Goal: Information Seeking & Learning: Check status

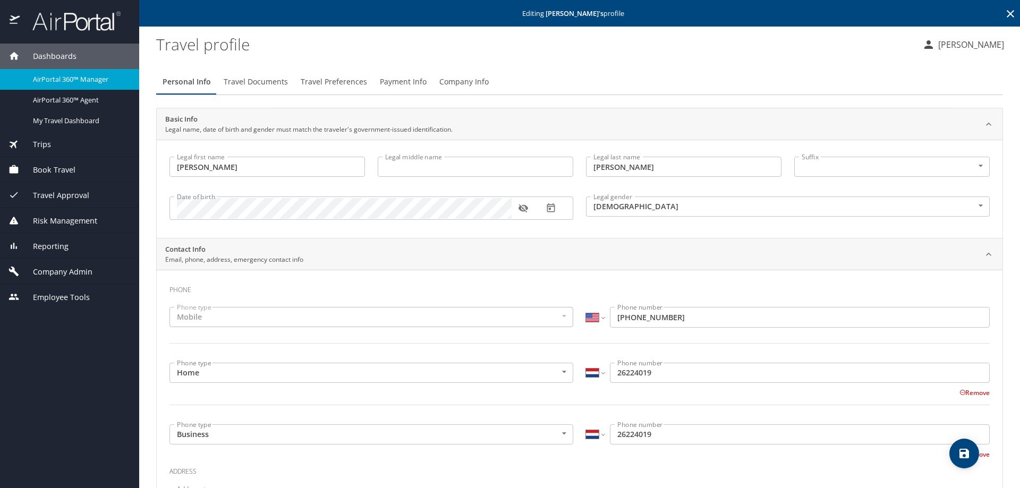
select select "US"
select select "NL"
select select "US"
click at [69, 241] on div "Reporting" at bounding box center [69, 247] width 122 height 12
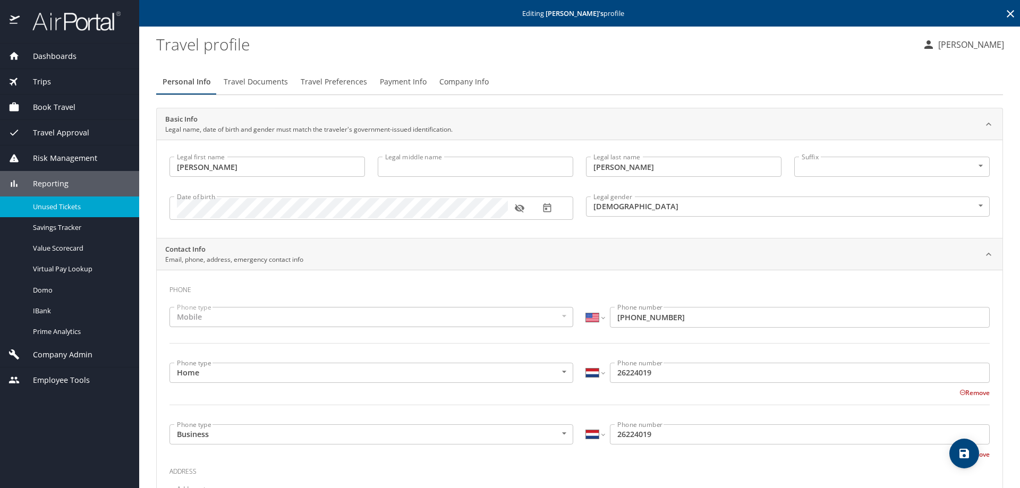
click at [58, 211] on div "Unused Tickets" at bounding box center [69, 207] width 122 height 12
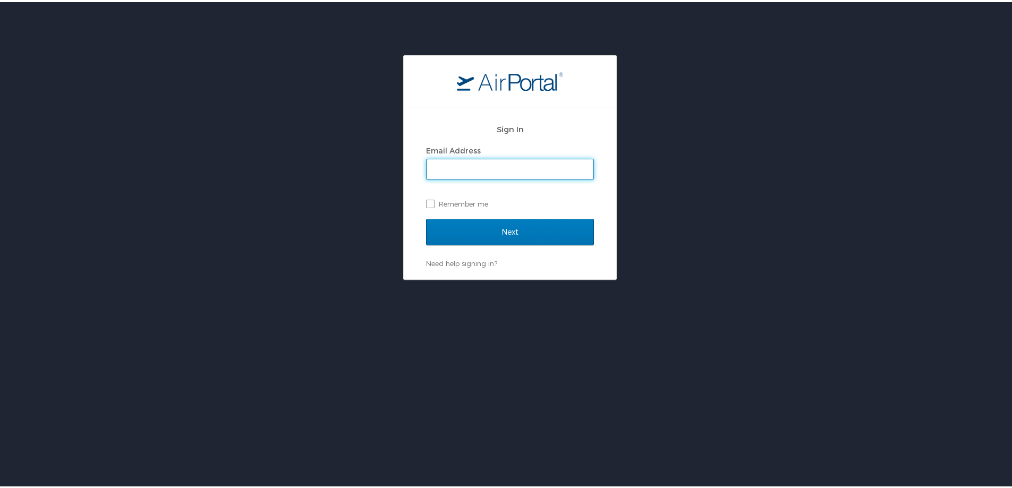
type input "chris.wasielewski@cbtravel.com"
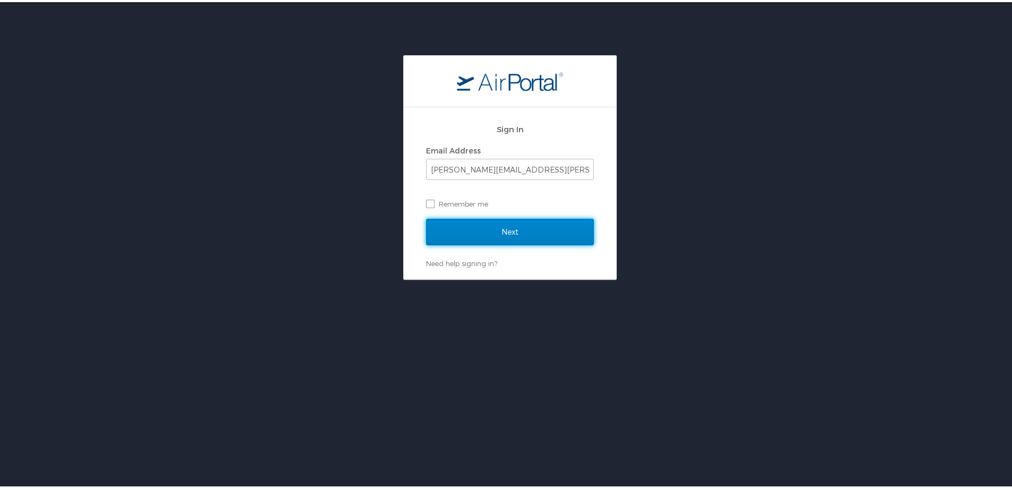
click at [488, 236] on input "Next" at bounding box center [510, 230] width 168 height 27
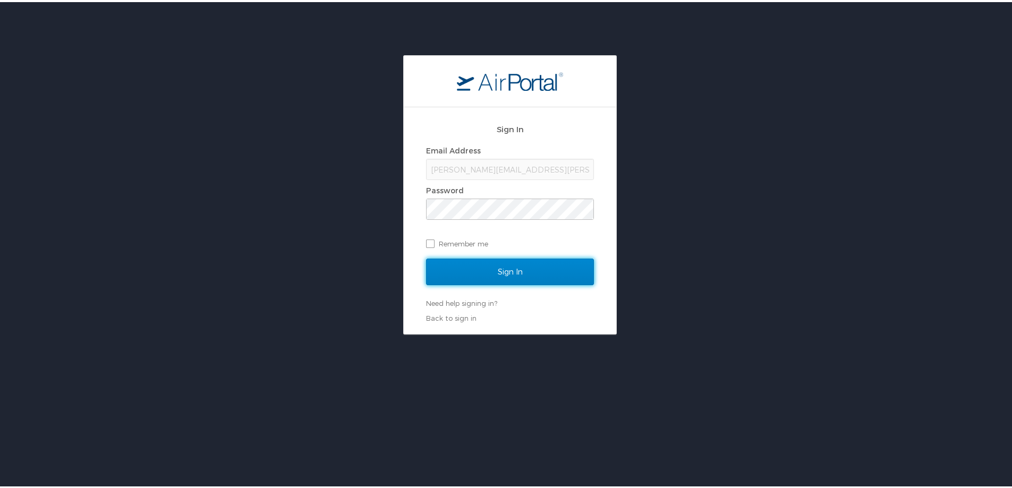
click at [494, 263] on input "Sign In" at bounding box center [510, 269] width 168 height 27
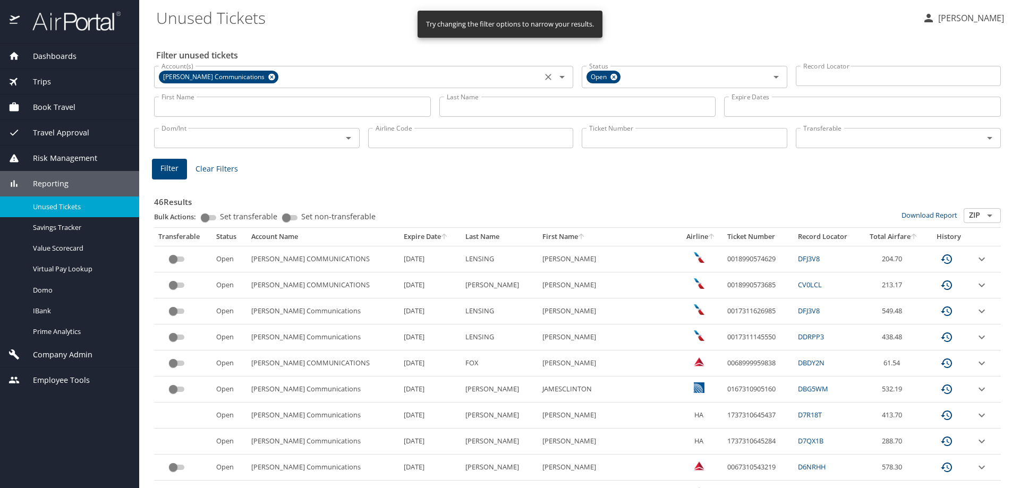
click at [268, 74] on icon at bounding box center [271, 77] width 7 height 7
click at [250, 76] on input "Account(s)" at bounding box center [347, 76] width 381 height 14
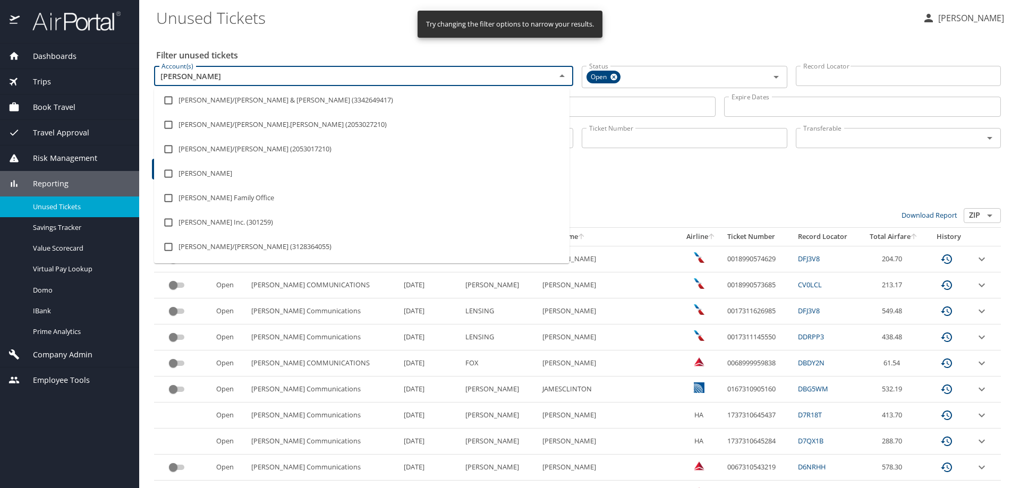
type input "hagerty"
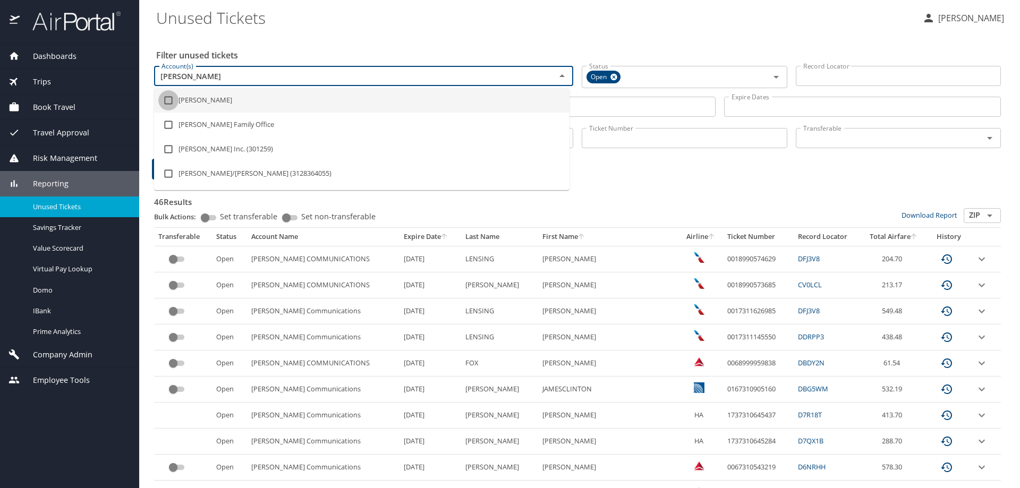
click at [166, 102] on input "checkbox" at bounding box center [168, 100] width 20 height 20
checkbox input "true"
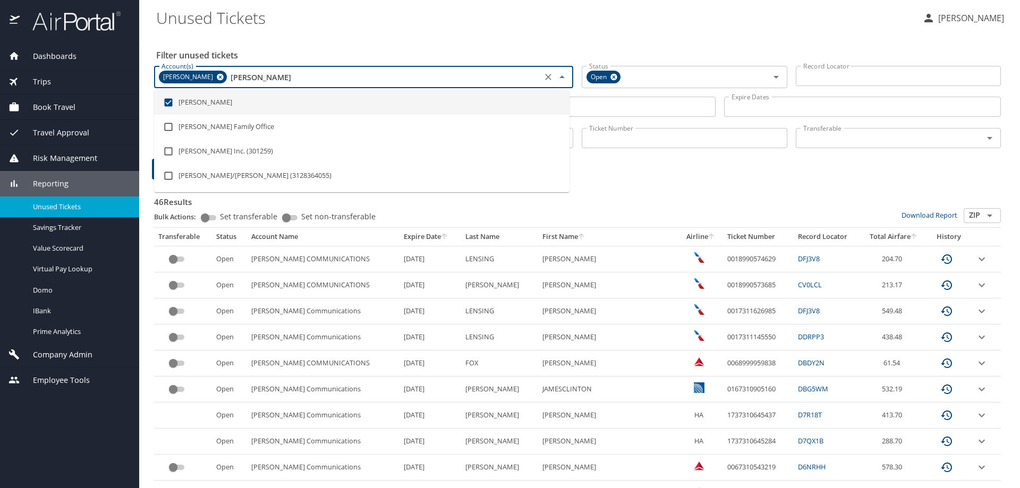
type input "hagerty"
click at [412, 24] on Tickets "Unused Tickets" at bounding box center [534, 17] width 757 height 33
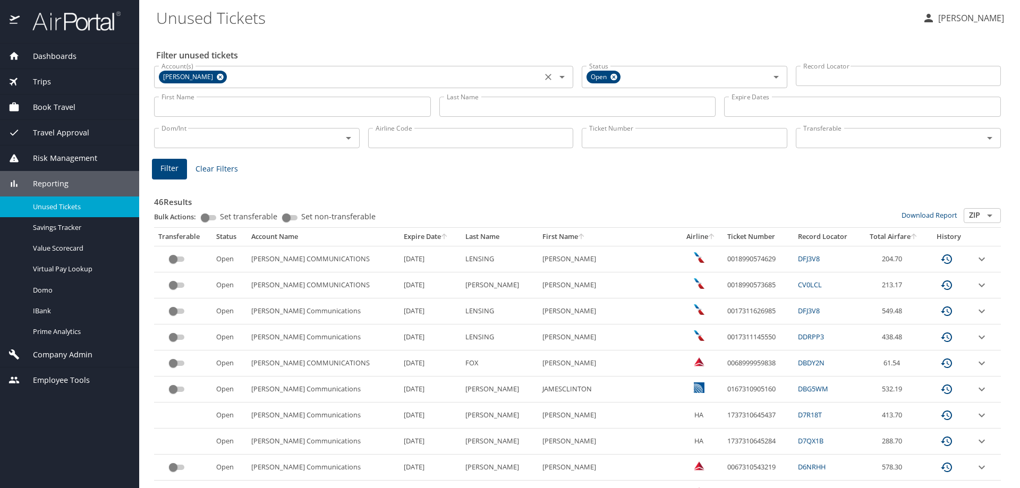
click at [216, 78] on icon at bounding box center [220, 77] width 8 height 12
click at [193, 78] on input "Account(s)" at bounding box center [347, 76] width 381 height 14
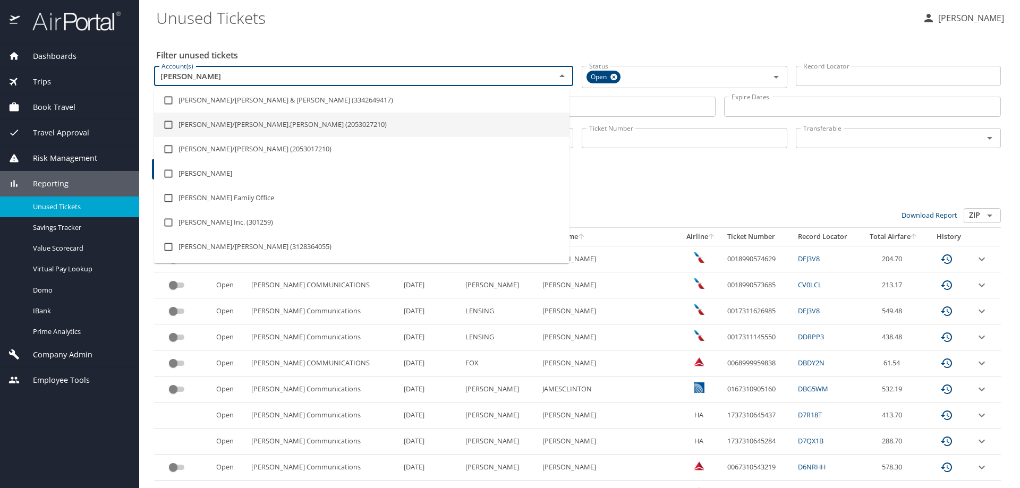
type input "hagert"
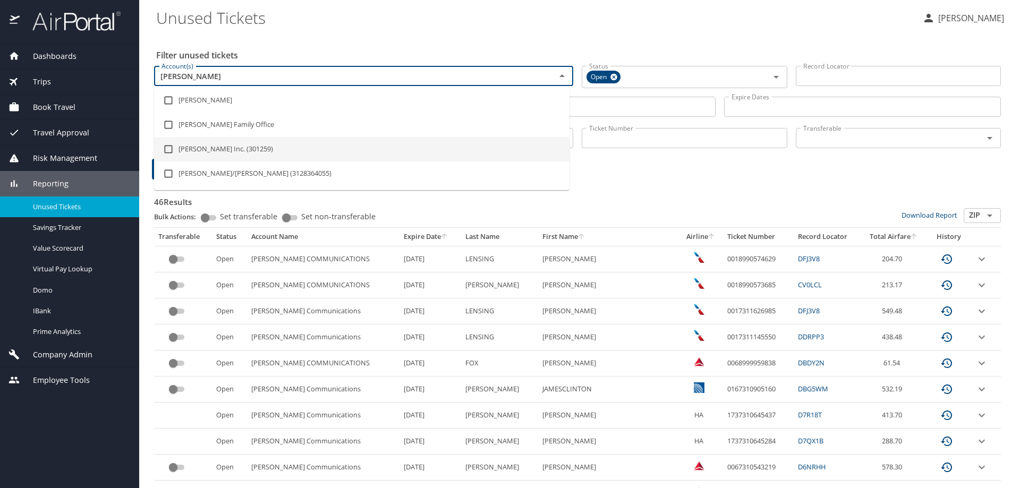
click at [173, 148] on input "checkbox" at bounding box center [168, 149] width 20 height 20
checkbox input "true"
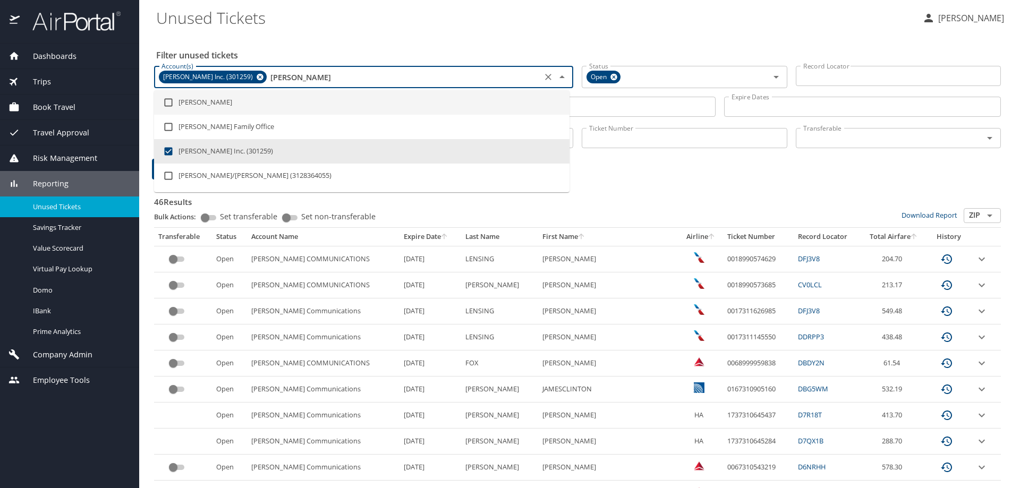
type input "hagert"
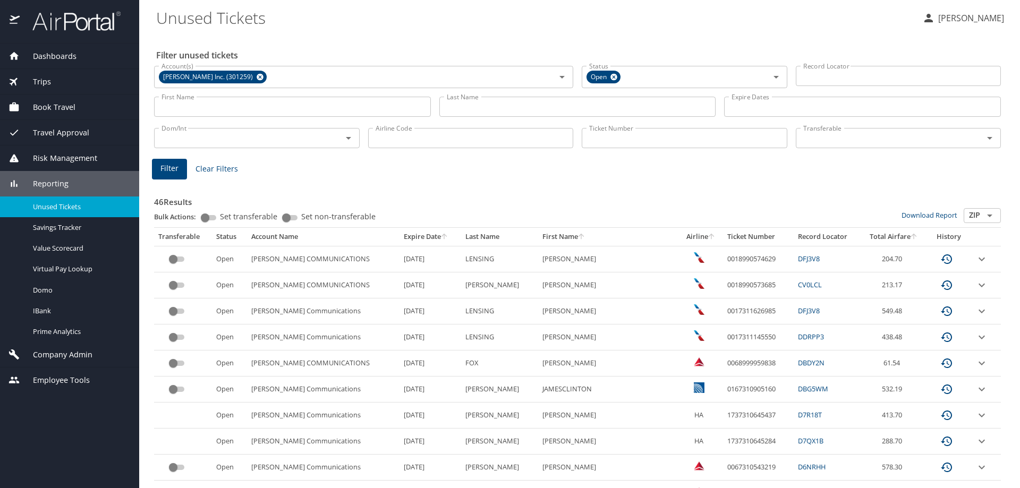
click at [377, 37] on div "Filter unused tickets Account(s) Hagerty Inc. (301259) Account(s) Status Open S…" at bounding box center [579, 481] width 846 height 895
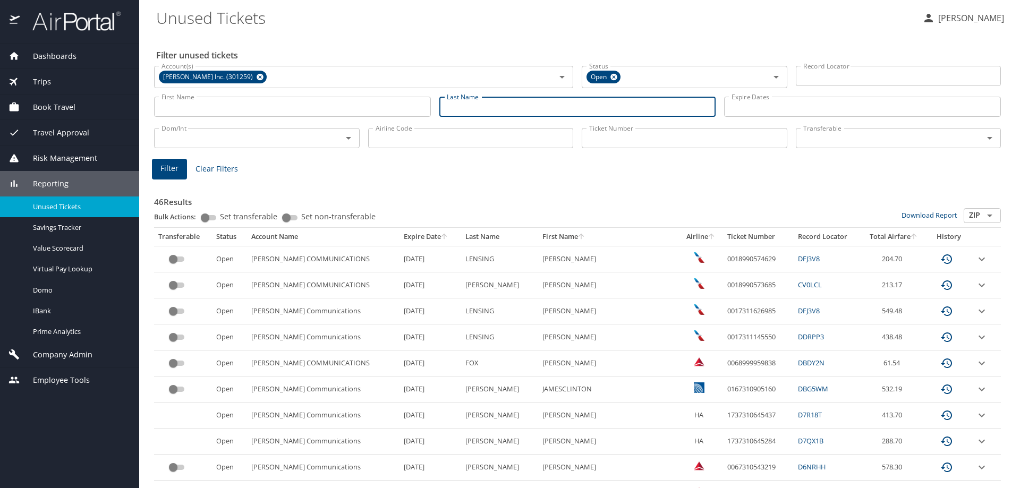
click at [469, 111] on input "Last Name" at bounding box center [577, 107] width 277 height 20
type input "champagne"
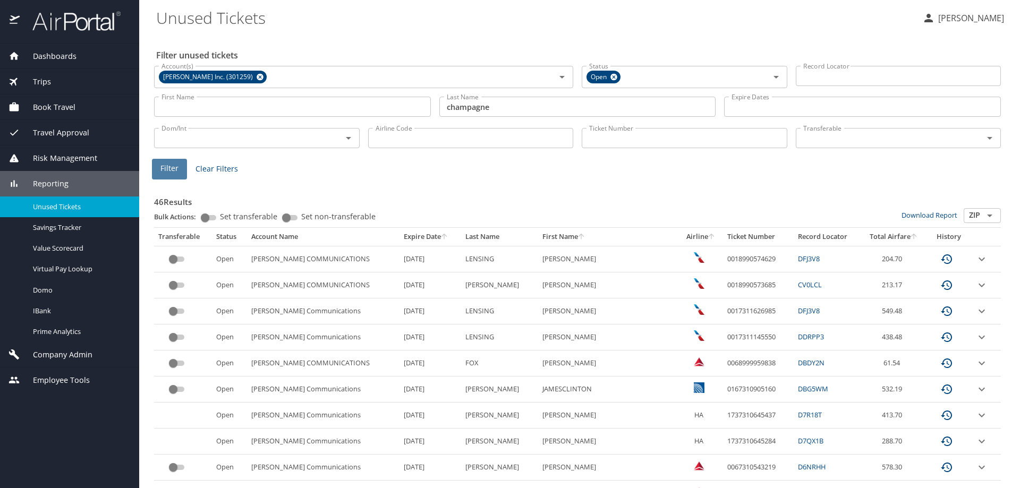
click at [167, 165] on span "Filter" at bounding box center [169, 168] width 18 height 13
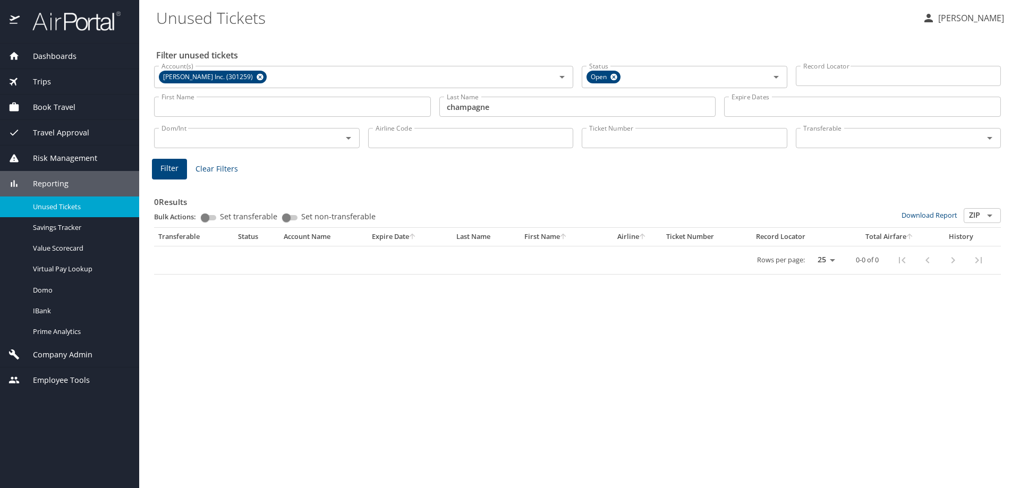
click at [435, 176] on div "0 Results Bulk Actions: Set transferable Set non-transferable Download Report Z…" at bounding box center [577, 226] width 855 height 106
click at [256, 78] on icon at bounding box center [259, 77] width 7 height 7
click at [235, 76] on input "Account(s)" at bounding box center [347, 76] width 381 height 14
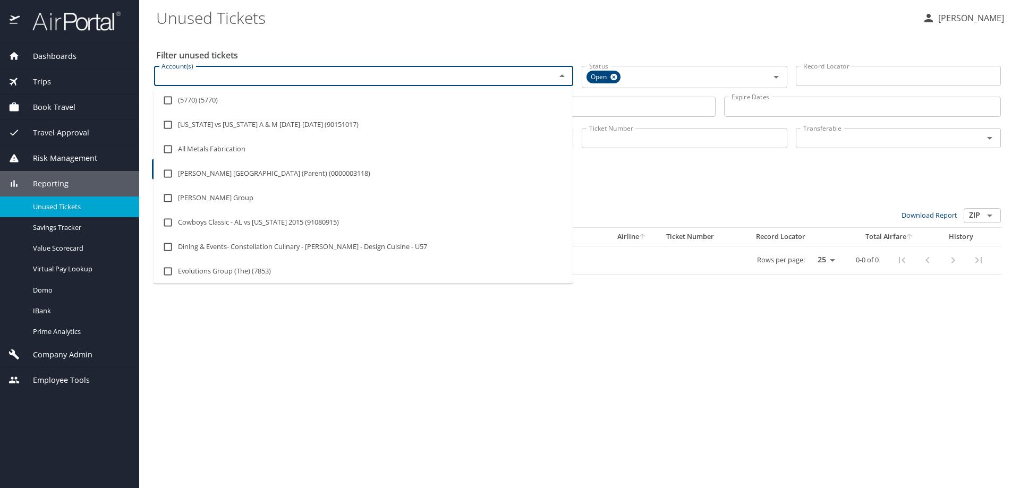
type input "g"
type input "hager"
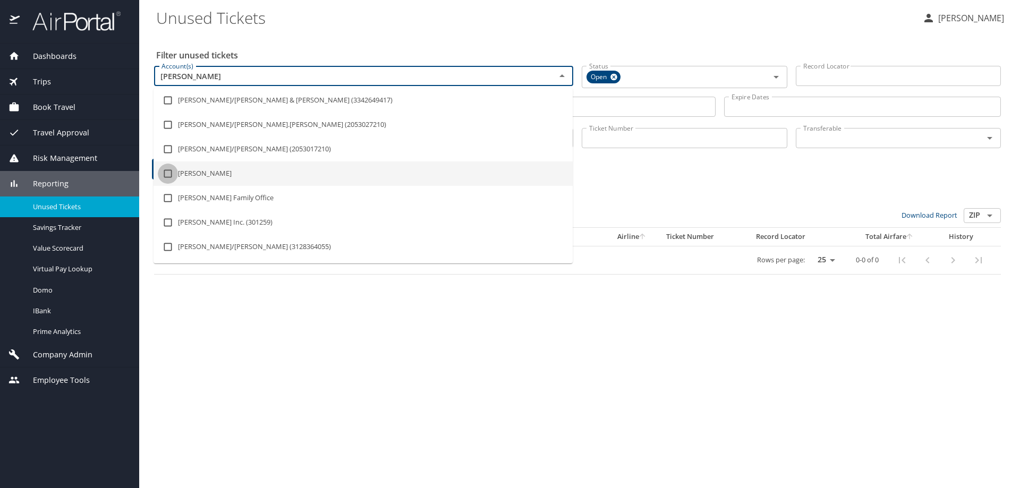
click at [165, 175] on input "checkbox" at bounding box center [168, 174] width 20 height 20
checkbox input "true"
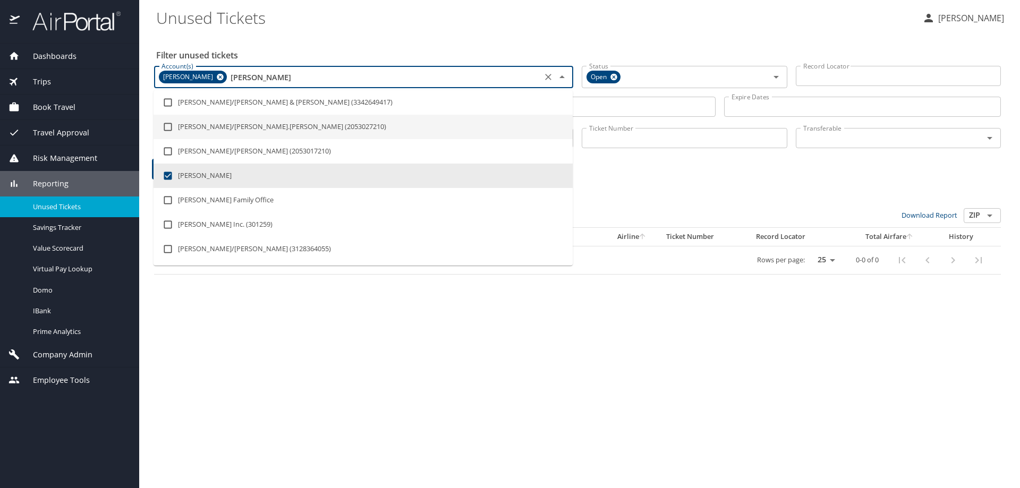
type input "hager"
click at [301, 24] on Tickets "Unused Tickets" at bounding box center [534, 17] width 757 height 33
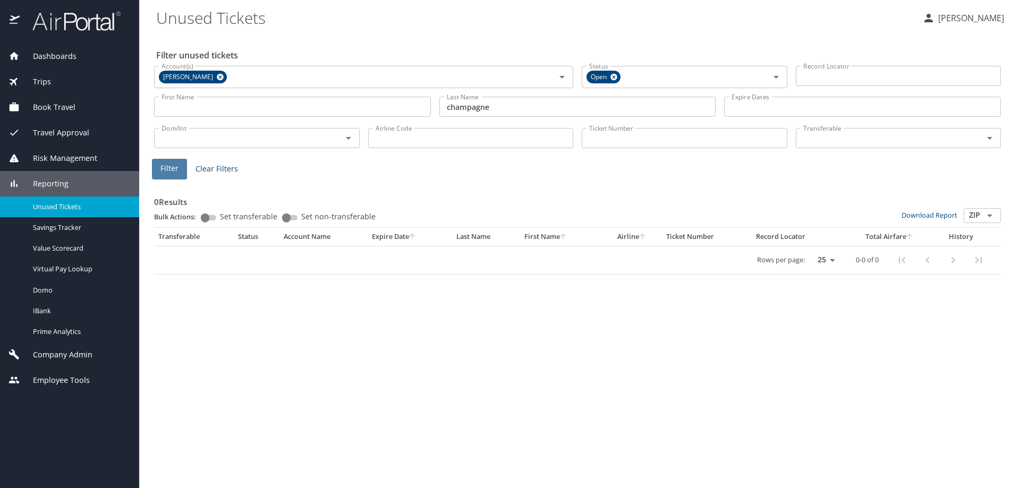
click at [168, 164] on span "Filter" at bounding box center [169, 168] width 18 height 13
